Goal: Contribute content: Contribute content

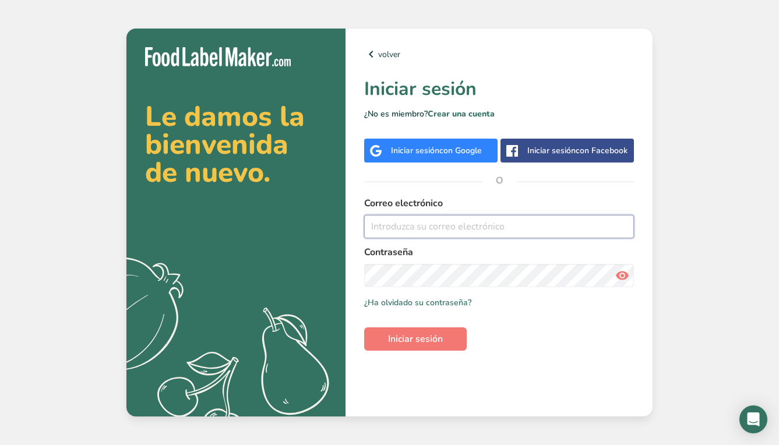
type input "[EMAIL_ADDRESS][DOMAIN_NAME]"
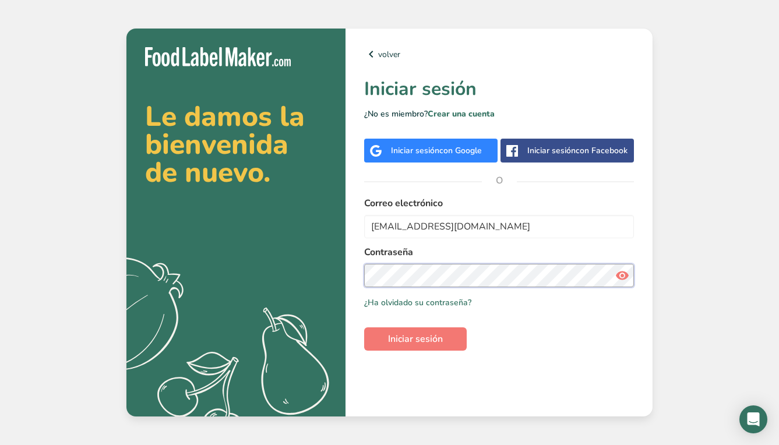
click at [415, 339] on button "Iniciar sesión" at bounding box center [415, 338] width 103 height 23
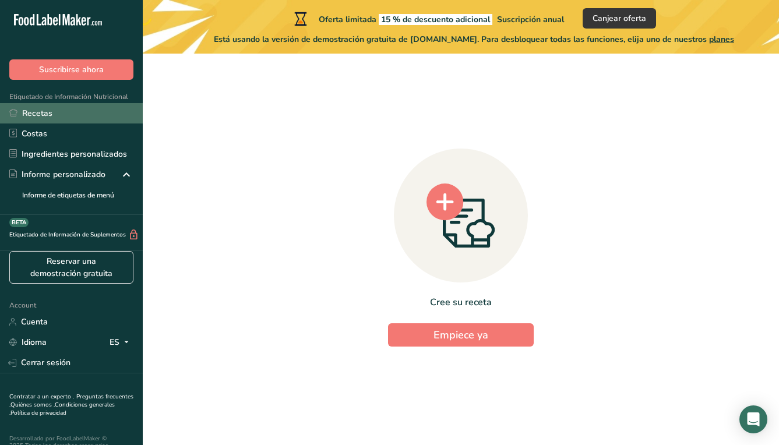
click at [33, 110] on link "Recetas" at bounding box center [71, 113] width 143 height 20
click at [62, 113] on link "Recetas" at bounding box center [71, 113] width 143 height 20
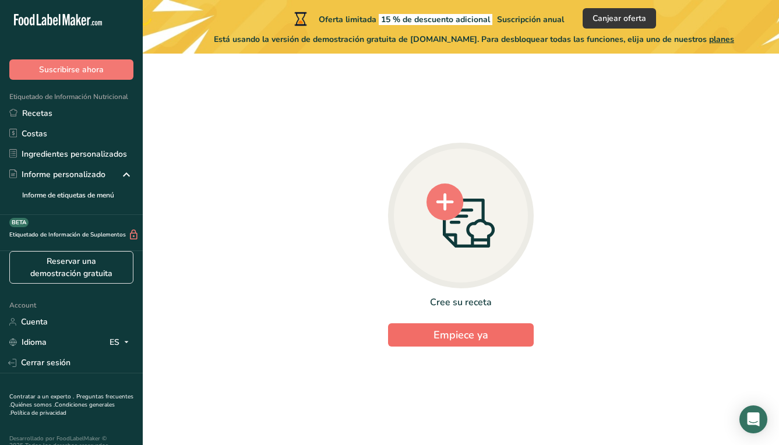
click at [474, 330] on span "Empiece ya" at bounding box center [460, 335] width 55 height 14
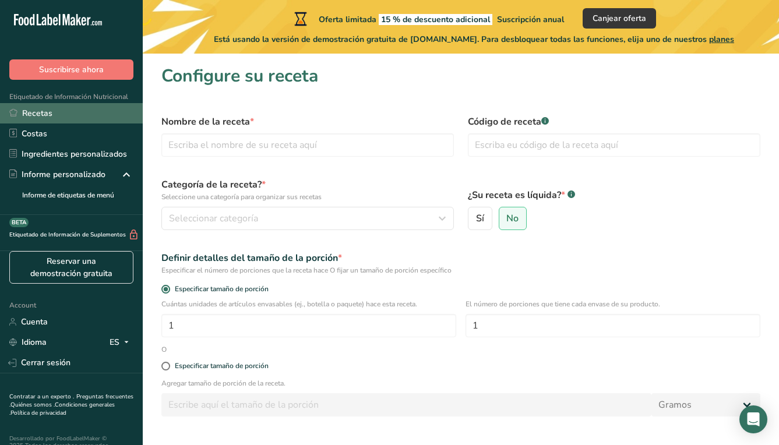
click at [43, 115] on link "Recetas" at bounding box center [71, 113] width 143 height 20
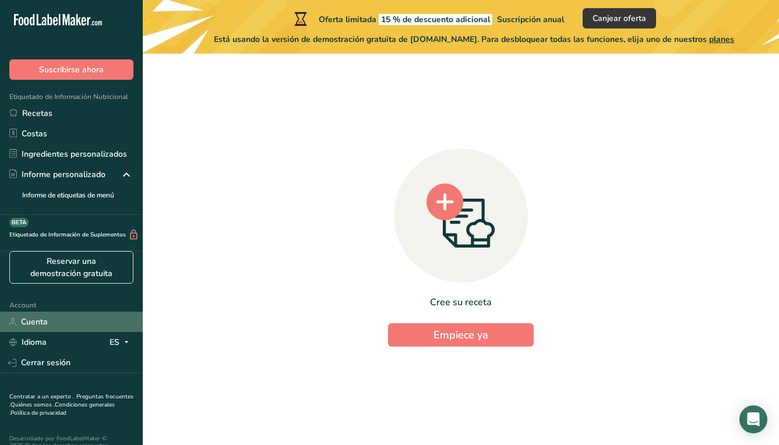
click at [50, 332] on link "Cuenta" at bounding box center [71, 322] width 143 height 20
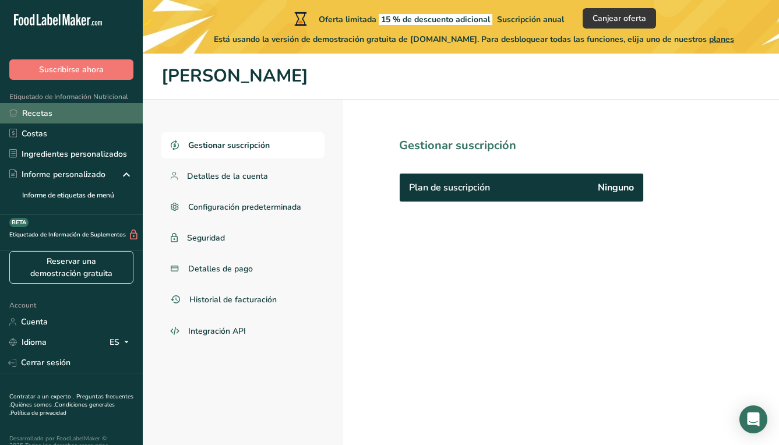
click at [43, 120] on link "Recetas" at bounding box center [71, 113] width 143 height 20
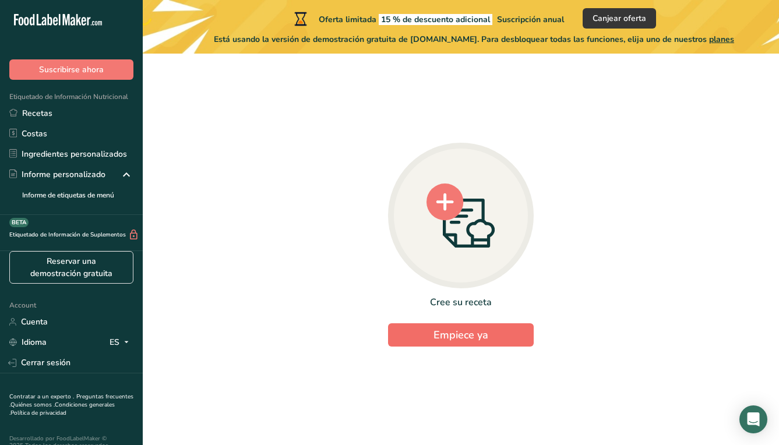
click at [446, 329] on span "Empiece ya" at bounding box center [460, 335] width 55 height 14
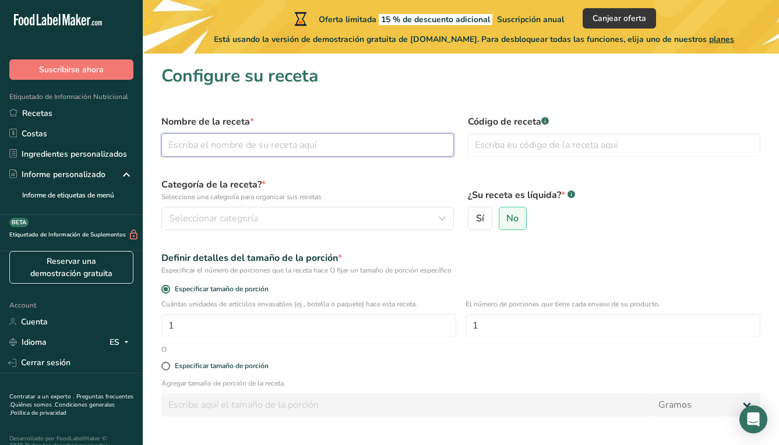
click at [235, 150] on input "text" at bounding box center [307, 144] width 292 height 23
type input "Super [PERSON_NAME]"
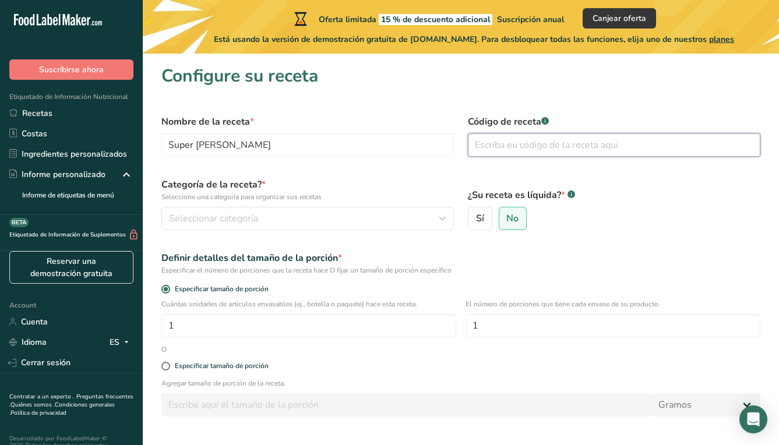
click at [484, 147] on input "text" at bounding box center [614, 144] width 292 height 23
click at [286, 211] on div "Seleccionar categoría" at bounding box center [304, 218] width 270 height 14
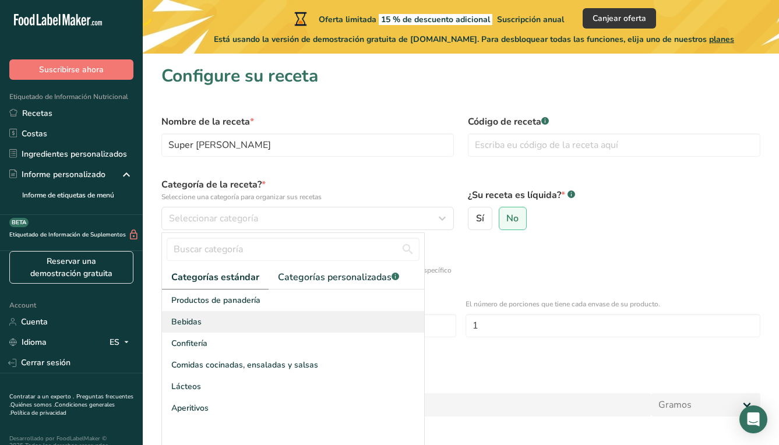
click at [257, 316] on div "Bebidas" at bounding box center [293, 322] width 262 height 22
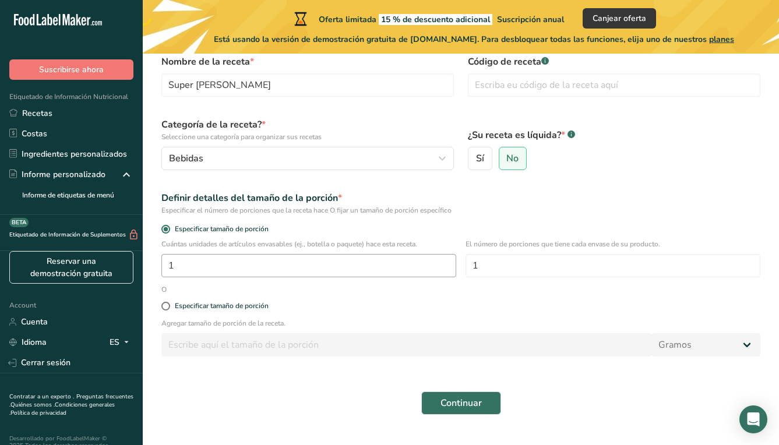
scroll to position [70, 0]
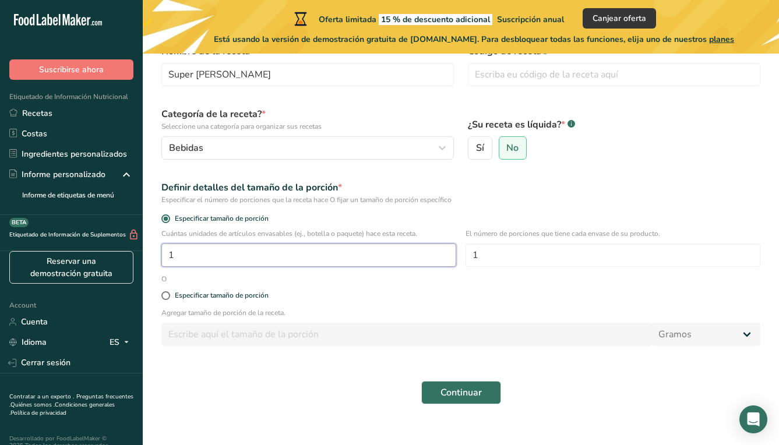
click at [243, 266] on input "1" at bounding box center [308, 255] width 295 height 23
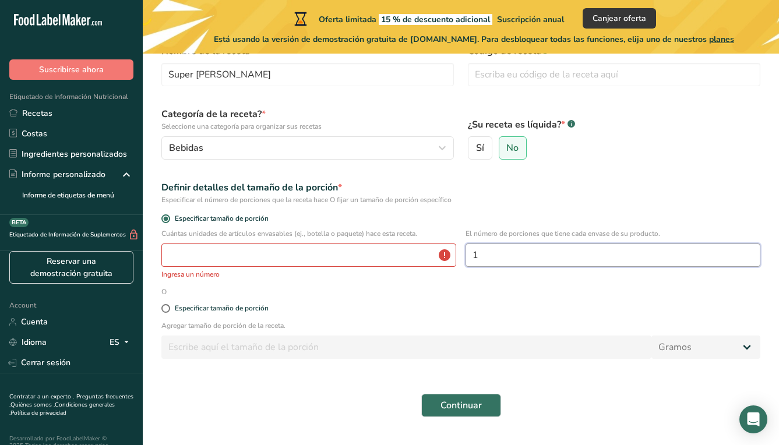
click at [510, 256] on input "1" at bounding box center [612, 255] width 295 height 23
type input "16"
type input "1"
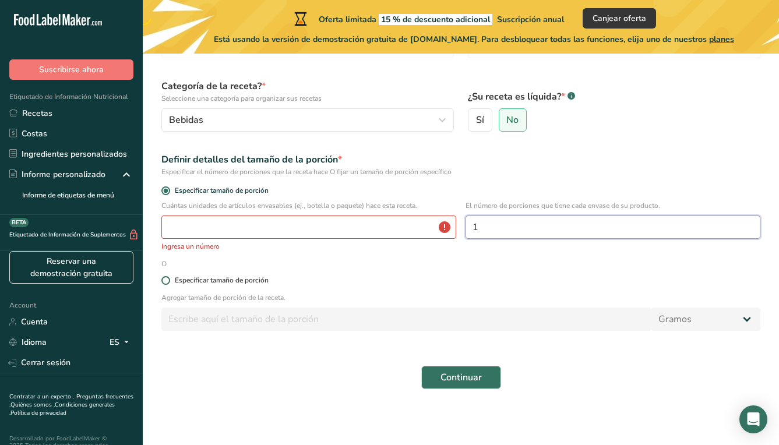
scroll to position [98, 0]
click at [167, 278] on span at bounding box center [165, 280] width 9 height 9
click at [167, 278] on input "Especificar tamaño de porción" at bounding box center [165, 281] width 8 height 8
radio input "true"
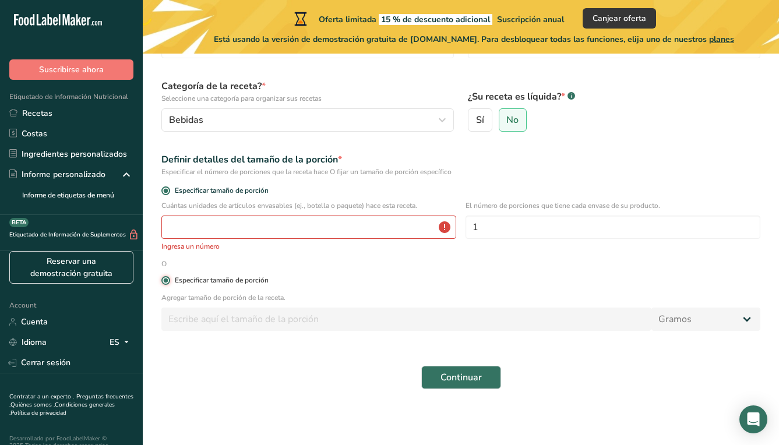
radio input "false"
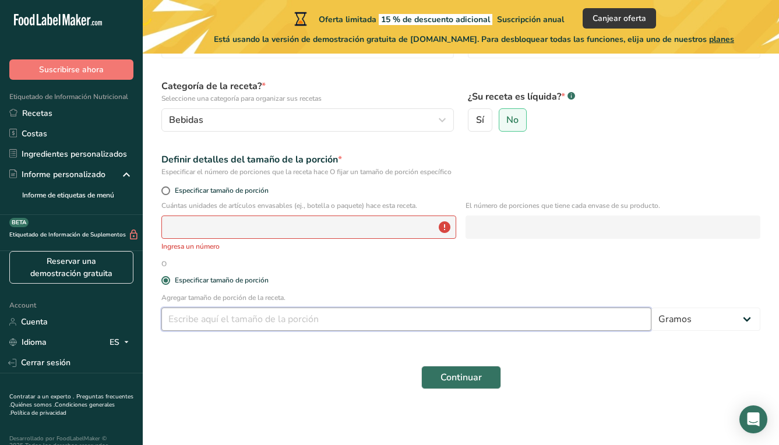
click at [232, 326] on input "number" at bounding box center [406, 319] width 490 height 23
type input "16"
select select "18"
select select "22"
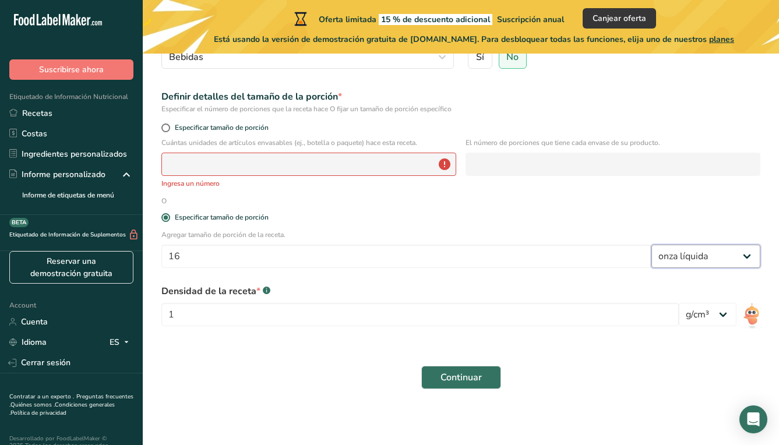
scroll to position [161, 0]
select select "5"
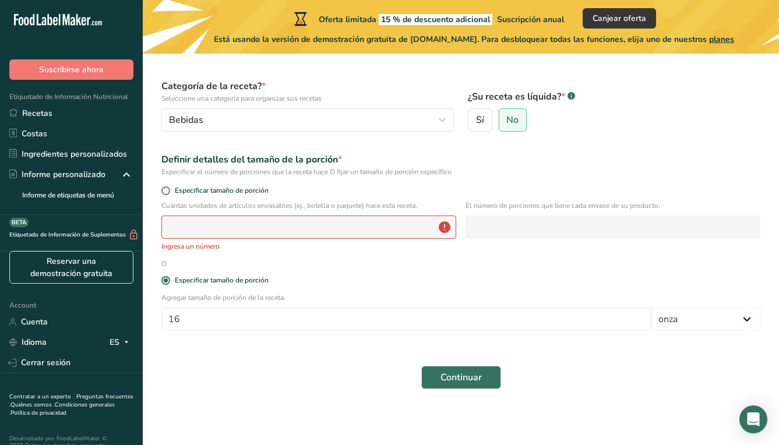
click at [380, 222] on input "number" at bounding box center [308, 227] width 295 height 23
click at [357, 227] on input "number" at bounding box center [308, 227] width 295 height 23
click at [197, 248] on p "Ingresa un número" at bounding box center [308, 246] width 295 height 10
click at [221, 221] on input "number" at bounding box center [308, 227] width 295 height 23
click at [252, 228] on input "number" at bounding box center [308, 227] width 295 height 23
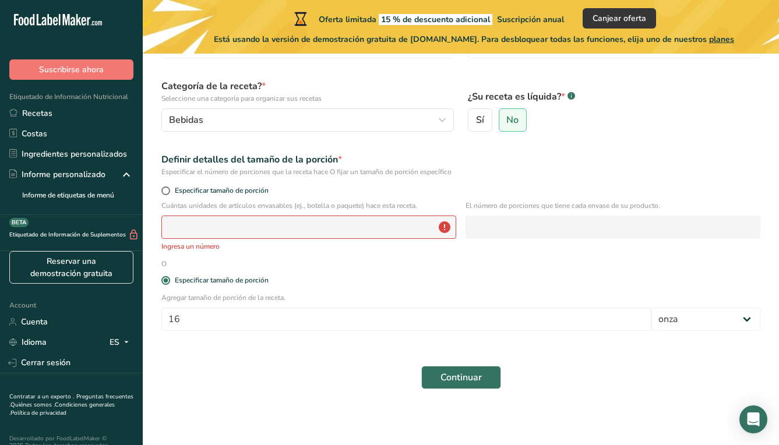
click at [252, 228] on input "number" at bounding box center [308, 227] width 295 height 23
click at [199, 246] on p "Ingresa un número" at bounding box center [308, 246] width 295 height 10
click at [439, 228] on input "number" at bounding box center [308, 227] width 295 height 23
click at [438, 223] on input "number" at bounding box center [308, 227] width 295 height 23
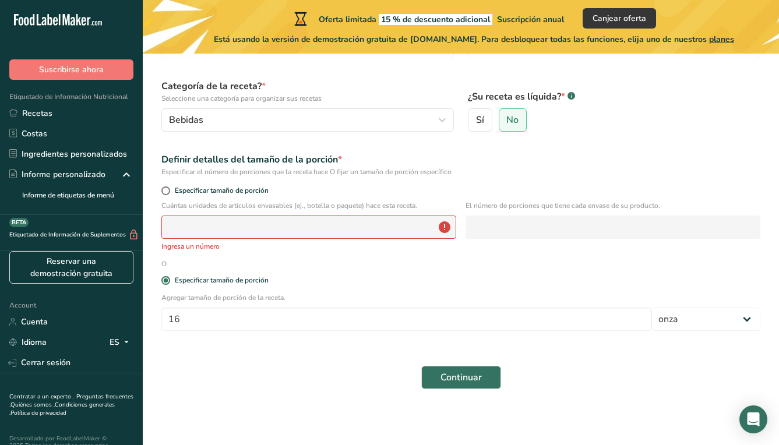
click at [441, 224] on input "number" at bounding box center [308, 227] width 295 height 23
click at [340, 223] on input "number" at bounding box center [308, 227] width 295 height 23
click at [168, 188] on span at bounding box center [165, 190] width 9 height 9
click at [168, 188] on input "Especificar tamaño de porción" at bounding box center [165, 191] width 8 height 8
radio input "true"
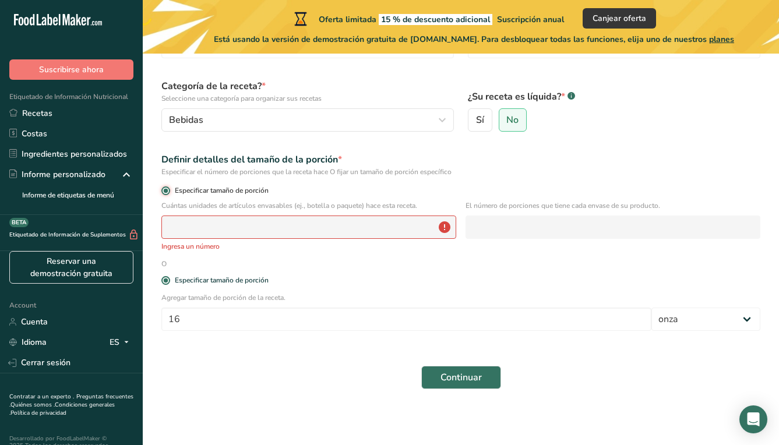
radio input "false"
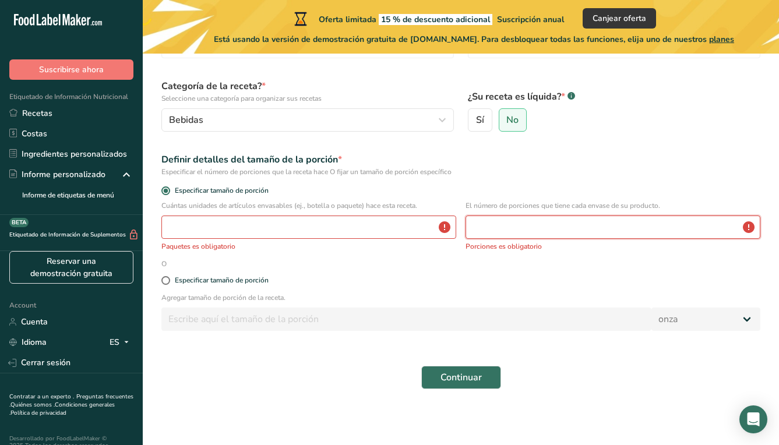
click at [508, 228] on input "number" at bounding box center [612, 227] width 295 height 23
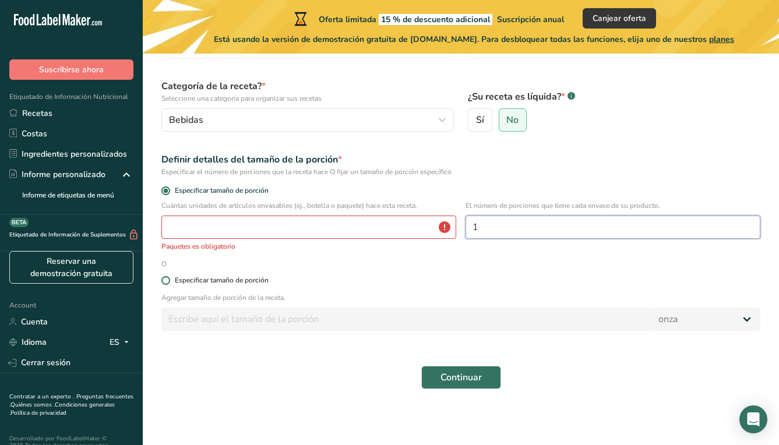
type input "1"
click at [542, 279] on label "Especificar tamaño de porción" at bounding box center [460, 280] width 599 height 9
click at [169, 279] on input "Especificar tamaño de porción" at bounding box center [165, 281] width 8 height 8
radio input "true"
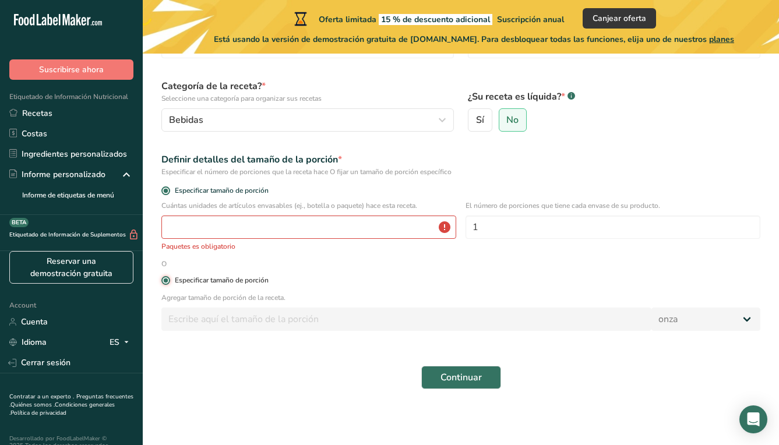
radio input "false"
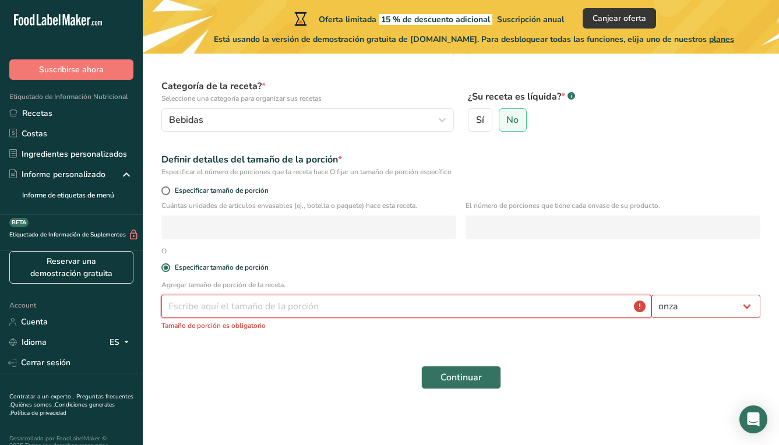
click at [336, 303] on input "number" at bounding box center [406, 306] width 490 height 23
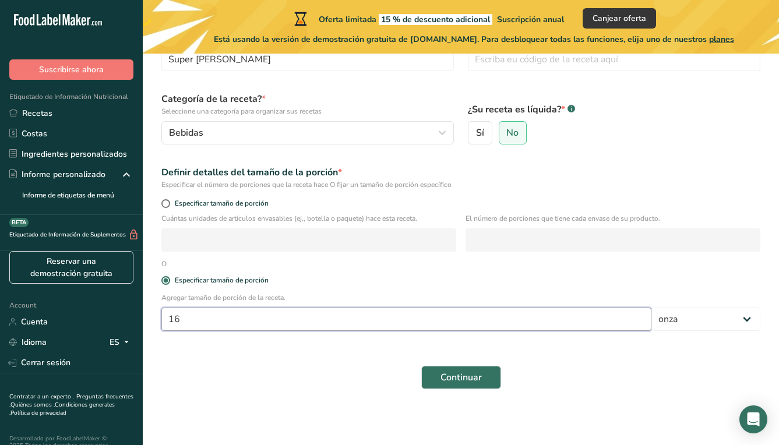
type input "16"
click at [343, 347] on form "Nombre de la receta * Super [PERSON_NAME] Código de receta .a-a{fill:#347362;}.…" at bounding box center [460, 209] width 613 height 374
click at [468, 373] on span "Continuar" at bounding box center [460, 378] width 41 height 14
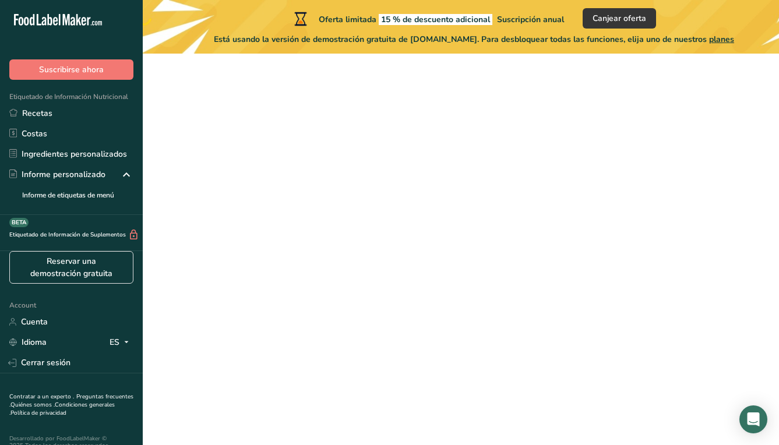
scroll to position [86, 0]
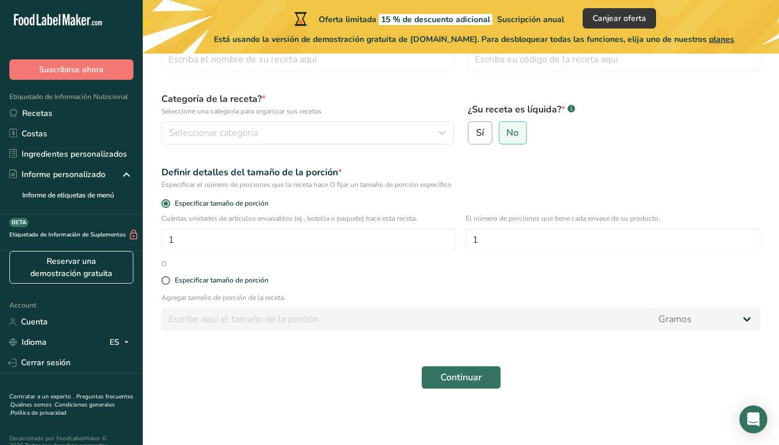
click at [474, 134] on input "Sí" at bounding box center [472, 133] width 8 height 8
radio input "true"
radio input "false"
select select "22"
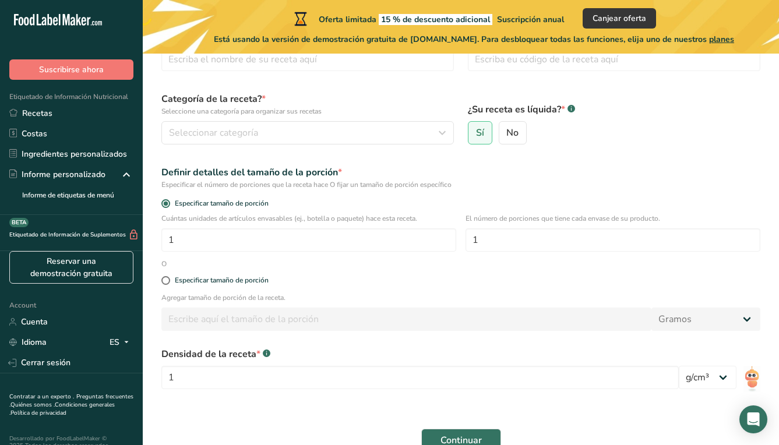
click at [520, 322] on input "number" at bounding box center [406, 319] width 490 height 23
